Goal: Find specific page/section: Find specific page/section

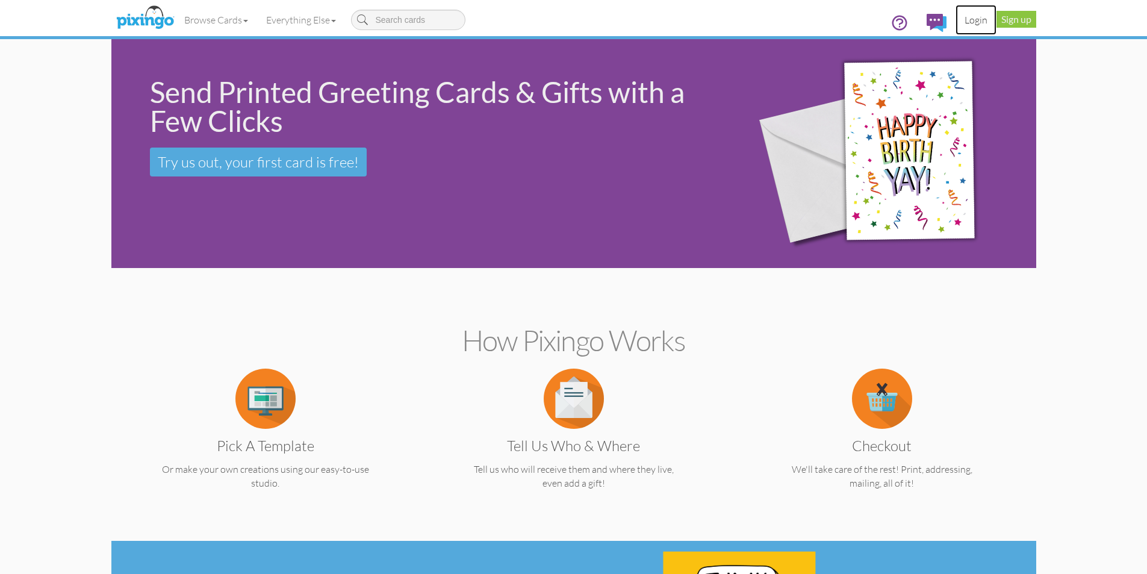
click at [979, 23] on link "Login" at bounding box center [975, 20] width 41 height 30
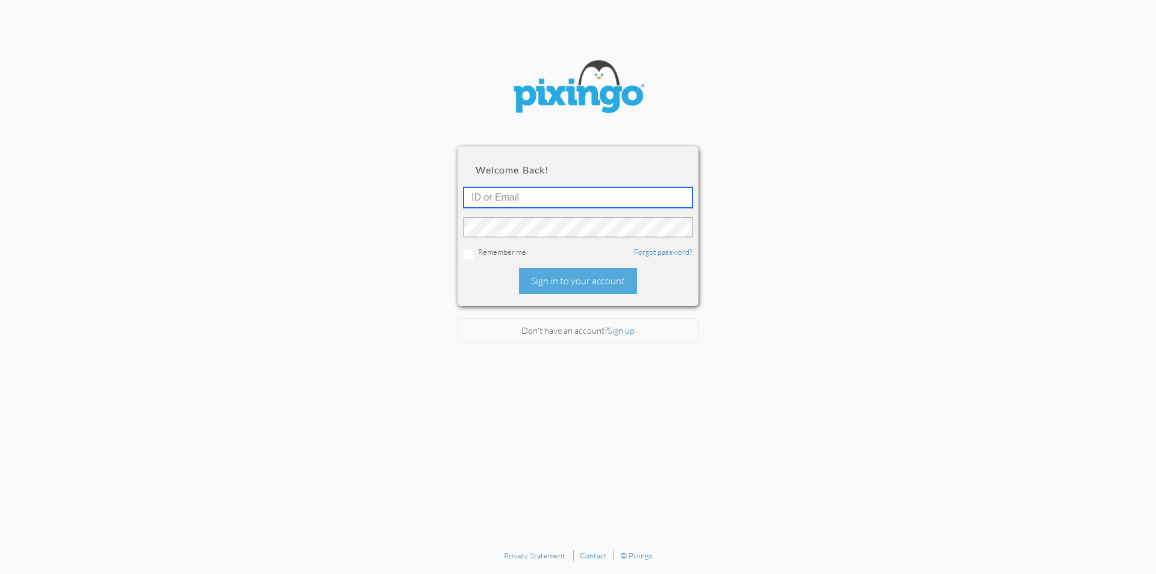
click at [627, 190] on input "text" at bounding box center [577, 197] width 229 height 20
type input "[EMAIL_ADDRESS][DOMAIN_NAME]"
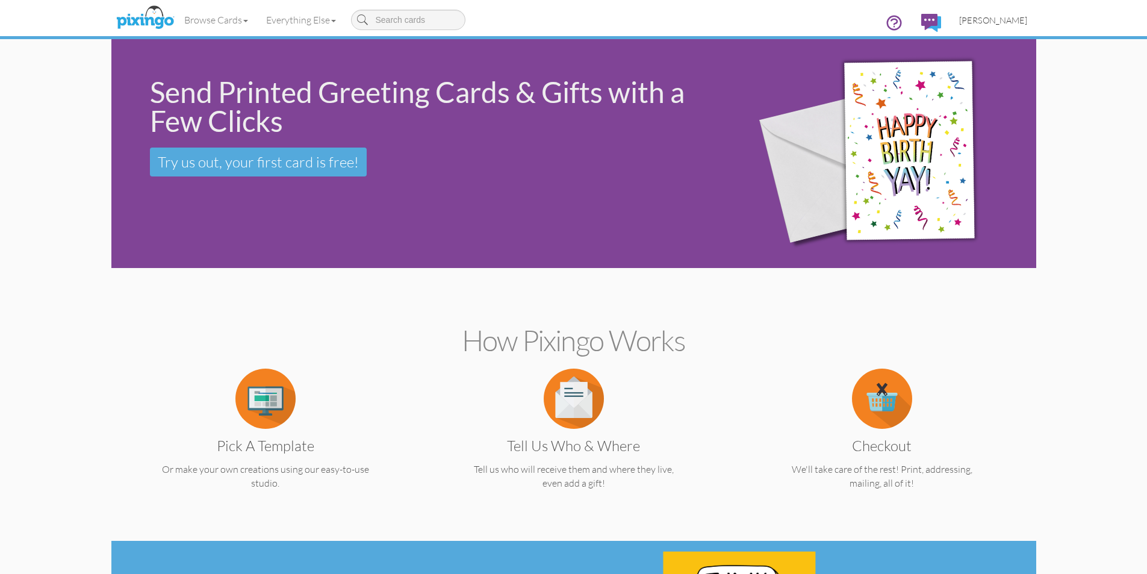
click at [1013, 17] on span "[PERSON_NAME]" at bounding box center [993, 20] width 68 height 10
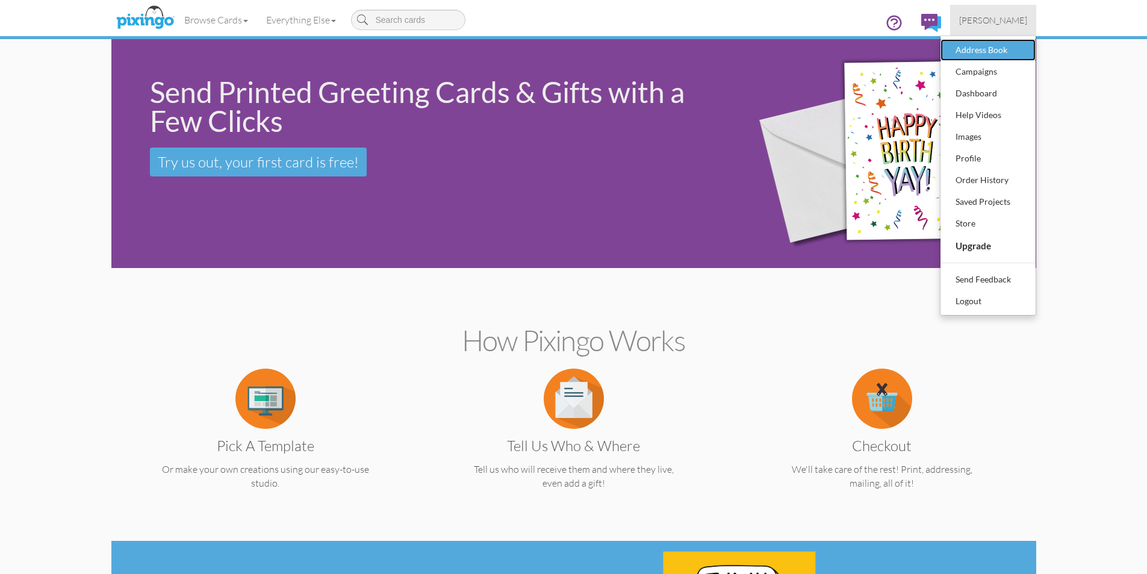
click at [1000, 45] on div "Address Book" at bounding box center [987, 50] width 71 height 18
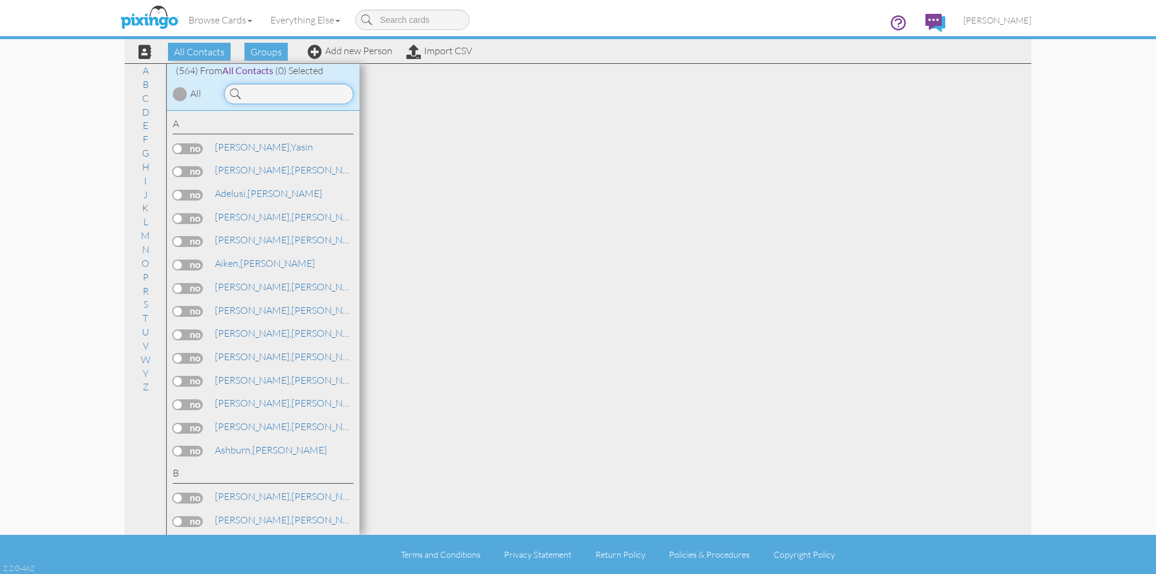
click at [303, 95] on input at bounding box center [288, 94] width 129 height 20
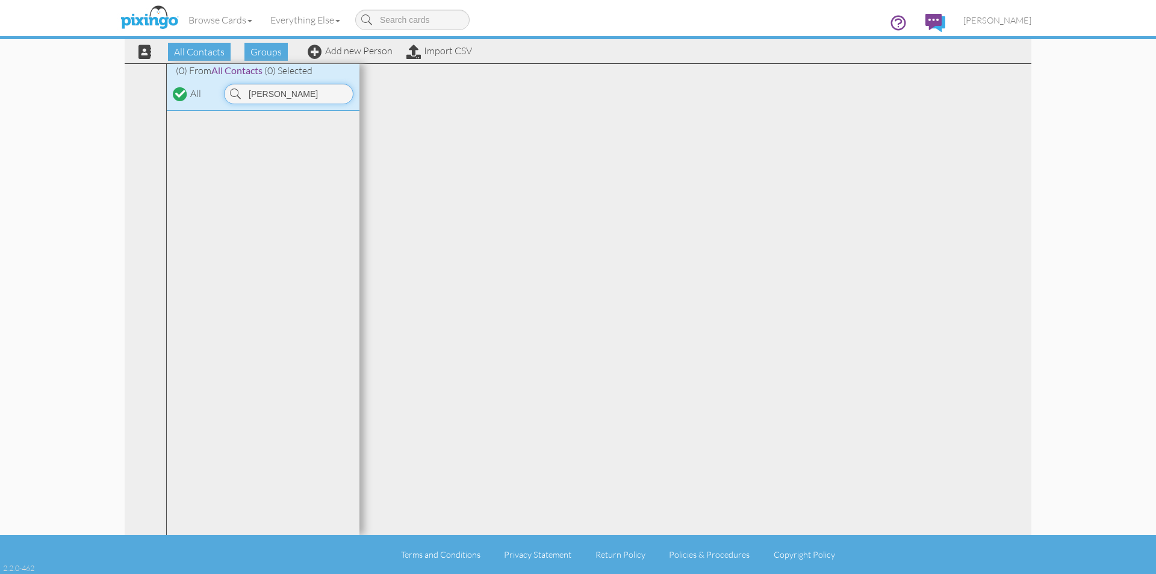
click at [303, 95] on input "[PERSON_NAME]" at bounding box center [288, 94] width 129 height 20
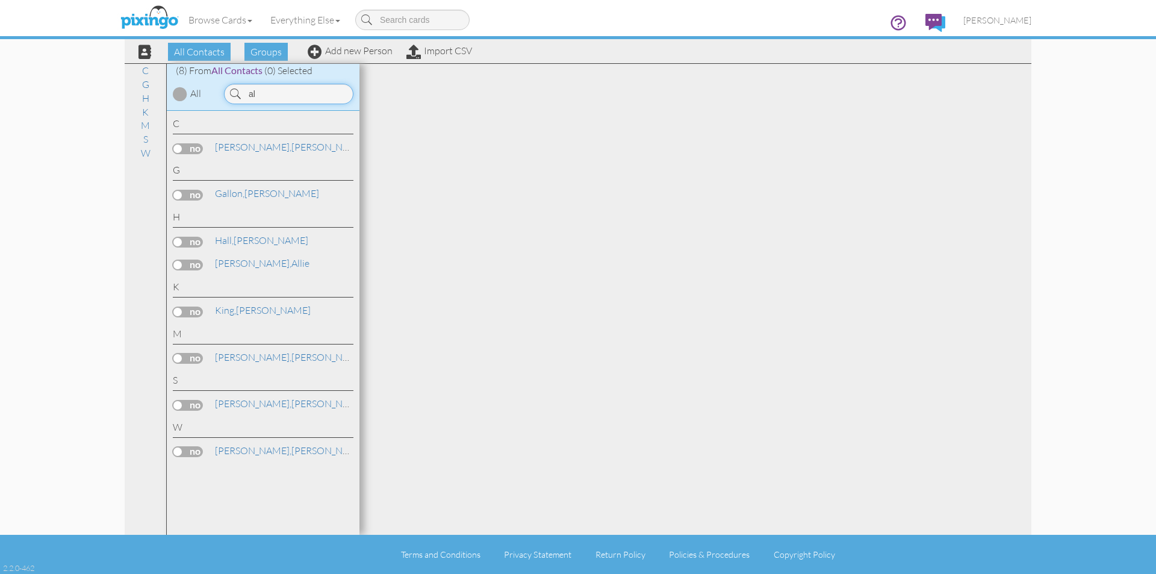
type input "a"
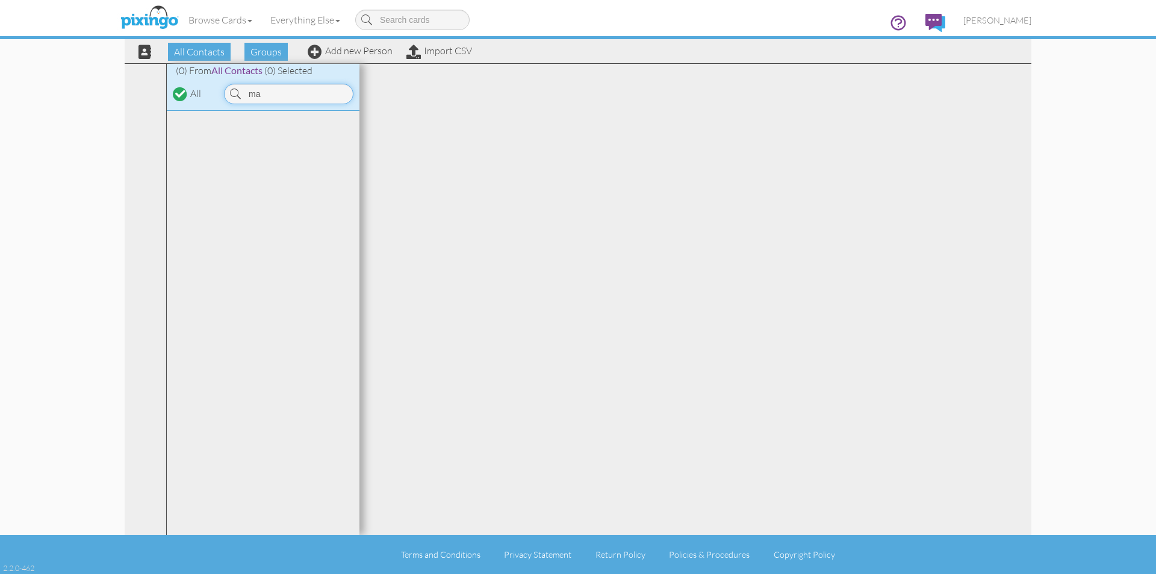
type input "m"
click at [303, 95] on input "8505666986" at bounding box center [288, 94] width 129 height 20
type input "8"
type input "w"
type input "v"
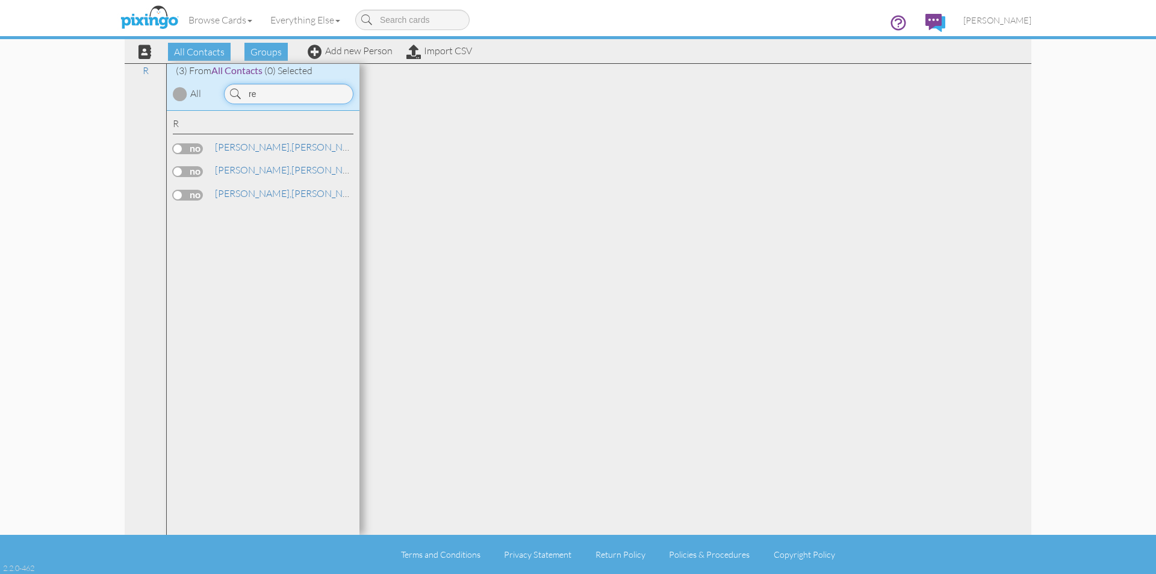
type input "r"
type input "l"
type input "m"
type input "f"
type input "r"
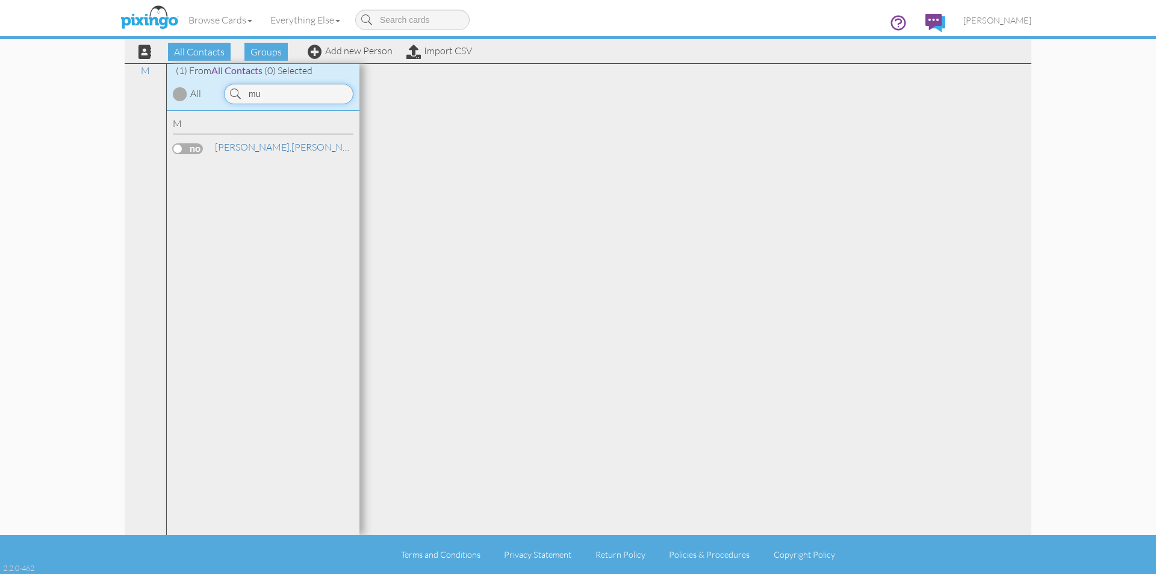
type input "m"
type input "h"
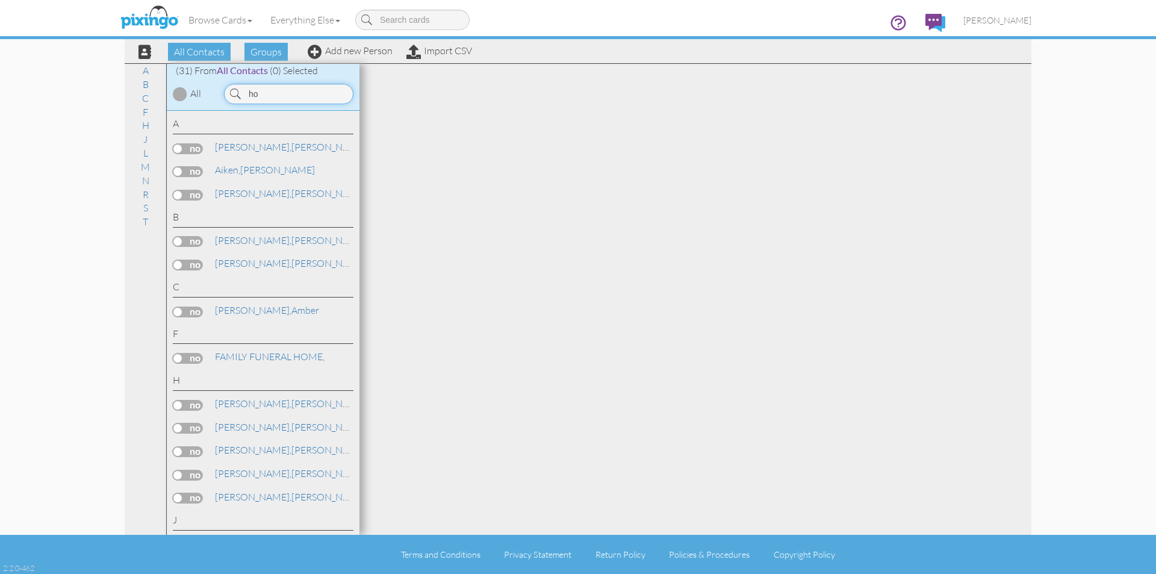
type input "h"
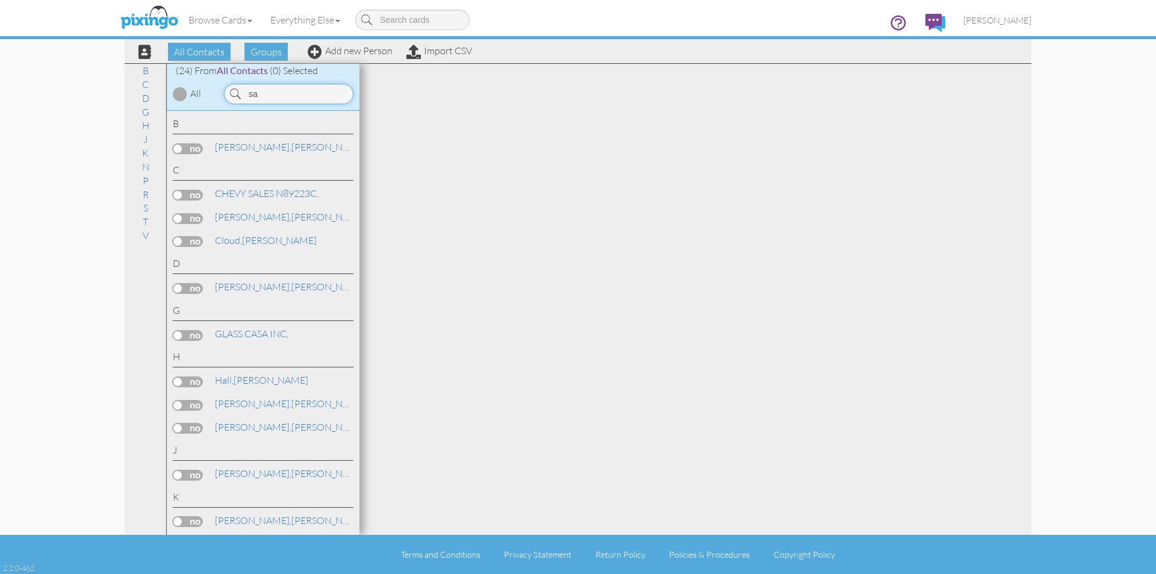
type input "s"
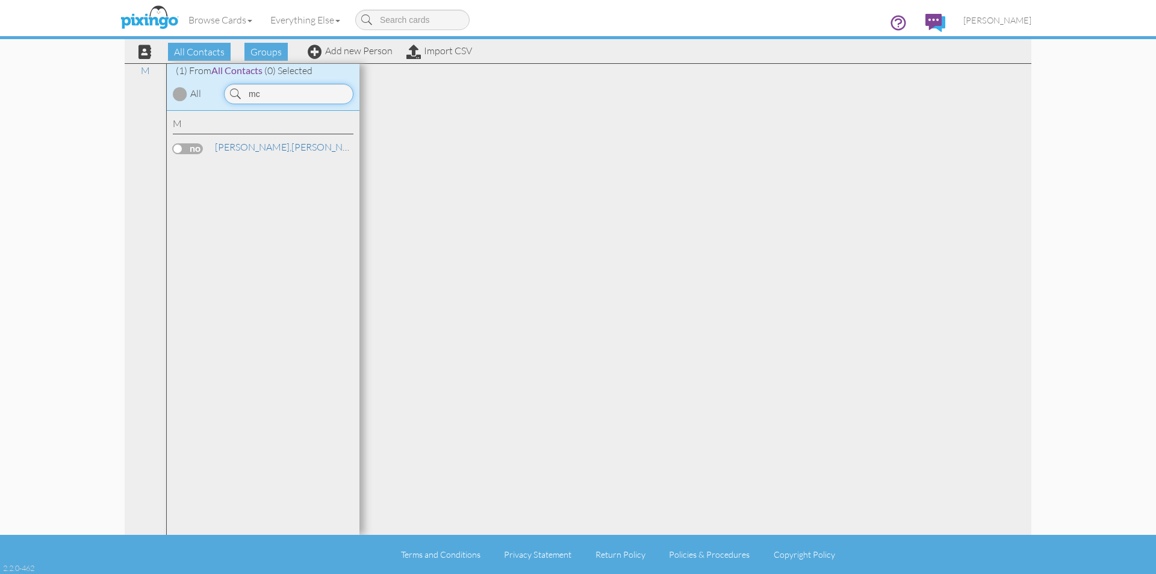
type input "m"
type input "b"
type input "l"
type input "b"
type input "[PERSON_NAME]"
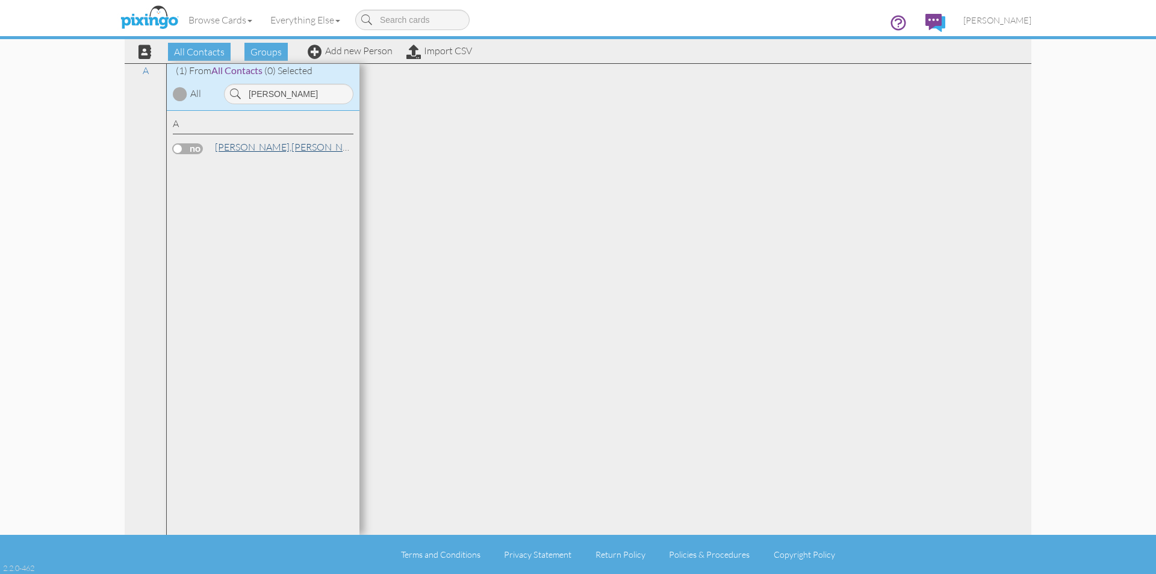
click at [253, 148] on link "[PERSON_NAME]" at bounding box center [290, 147] width 153 height 14
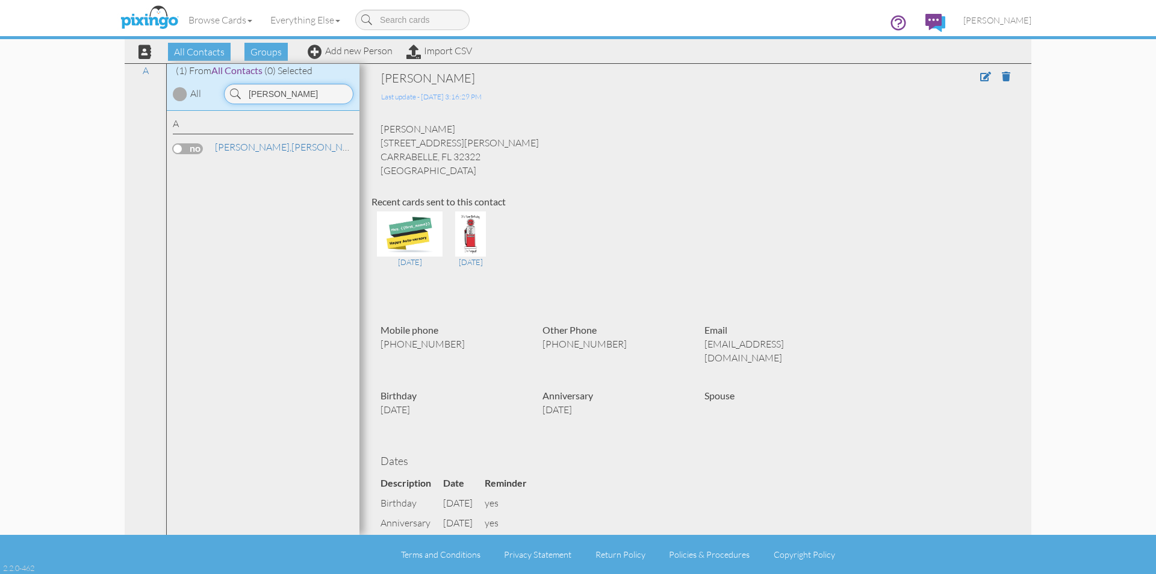
drag, startPoint x: 277, startPoint y: 91, endPoint x: 215, endPoint y: 94, distance: 62.0
click at [215, 94] on div "[PERSON_NAME]" at bounding box center [287, 91] width 144 height 26
type input "d"
type input "j"
type input "d"
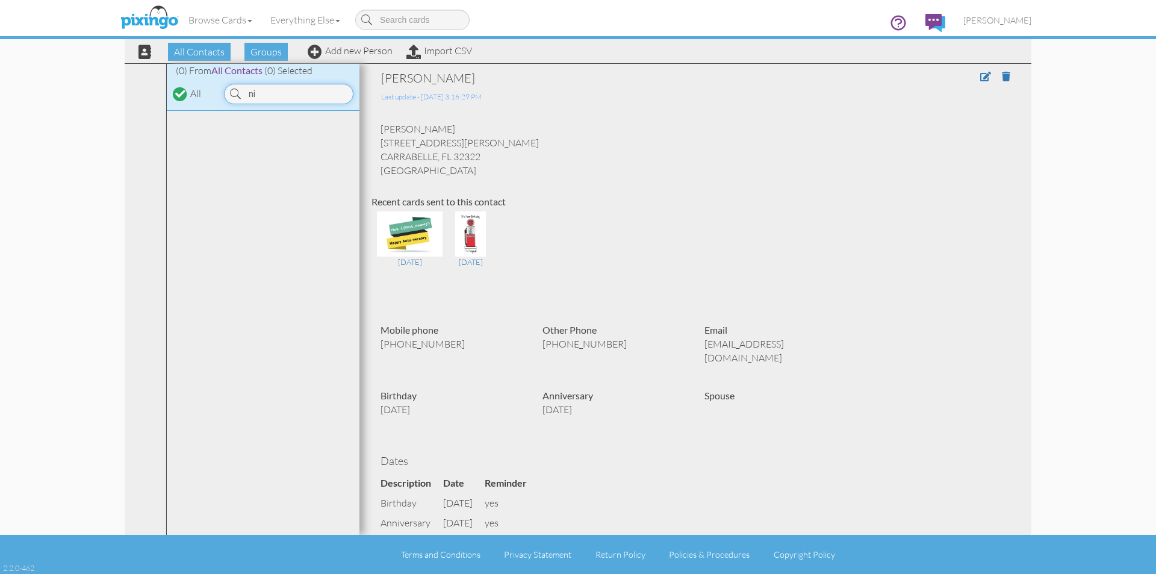
type input "n"
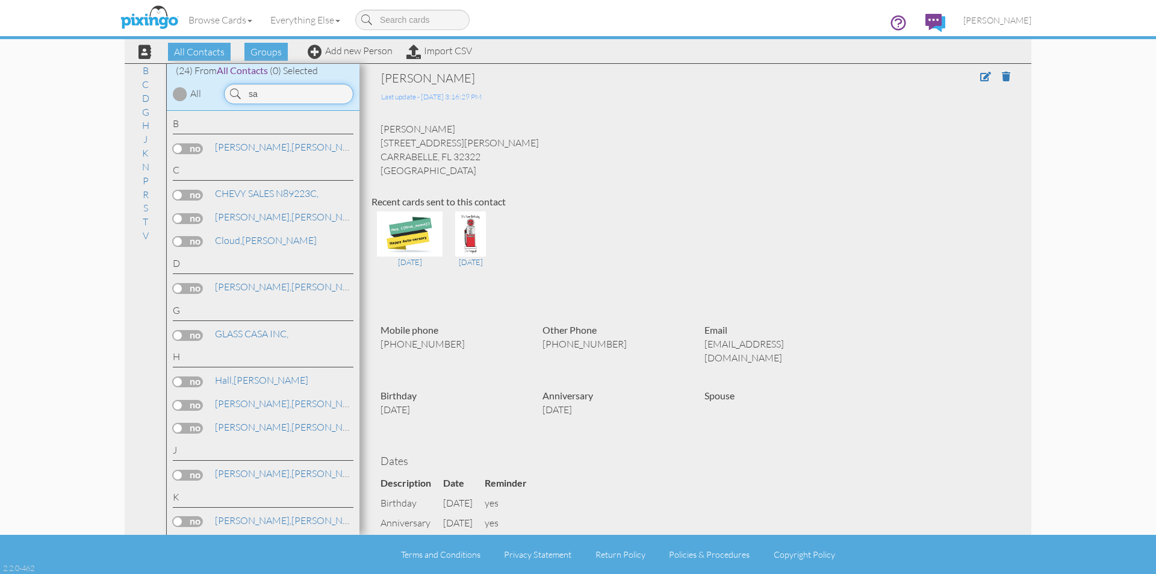
type input "s"
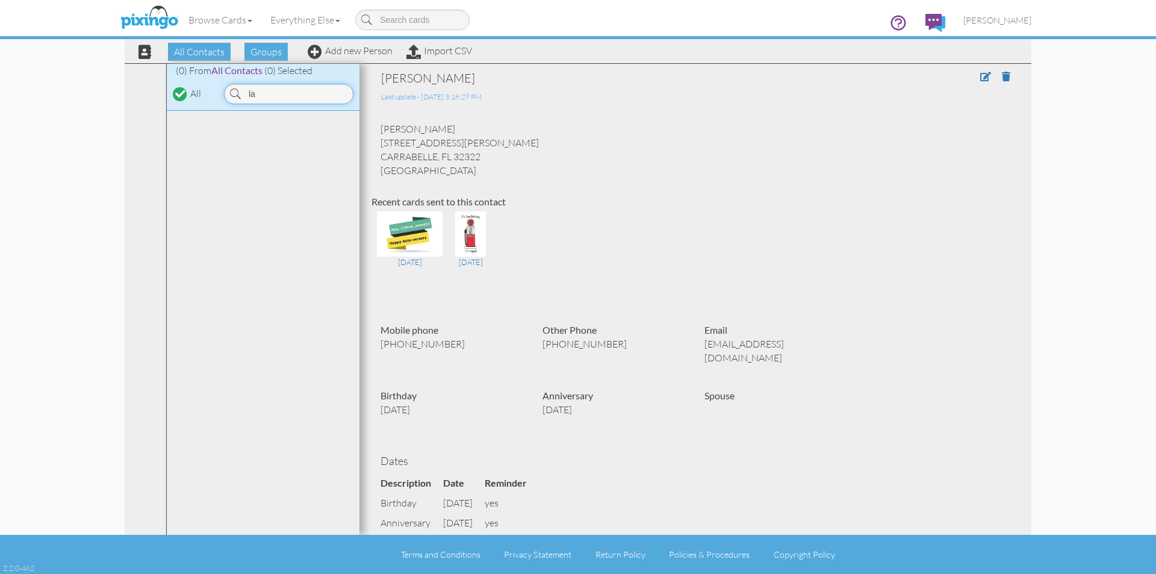
type input "l"
type input "banks"
